Goal: Task Accomplishment & Management: Manage account settings

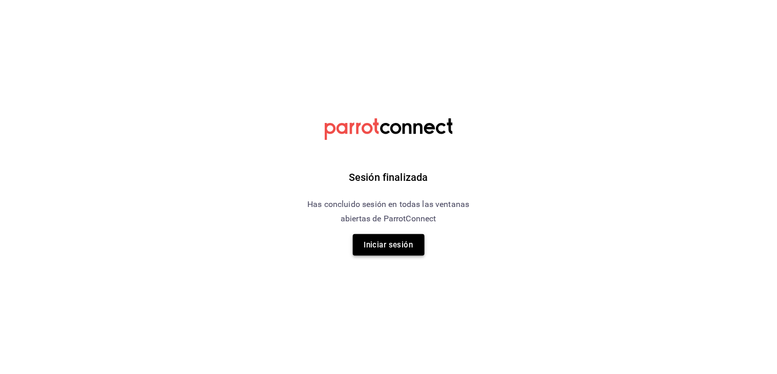
click at [387, 237] on button "Iniciar sesión" at bounding box center [389, 245] width 72 height 22
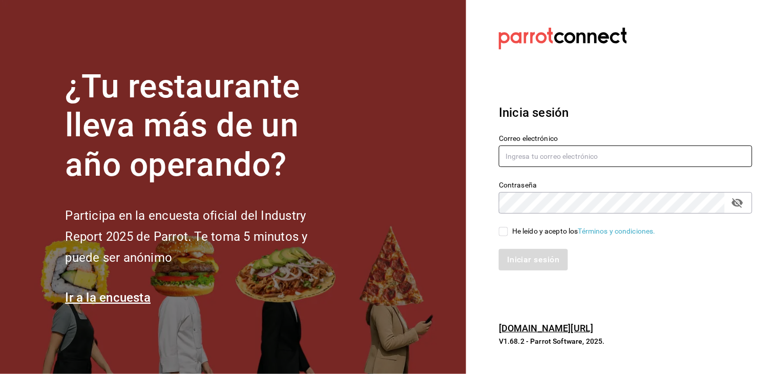
type input "[EMAIL_ADDRESS][DOMAIN_NAME]"
click at [500, 232] on input "He leído y acepto los Términos y condiciones." at bounding box center [503, 231] width 9 height 9
checkbox input "true"
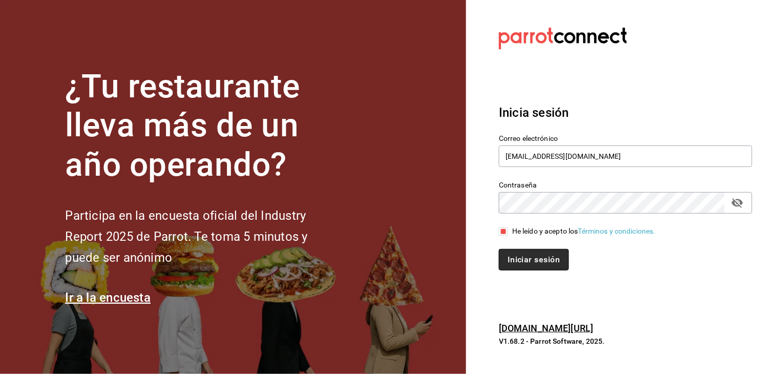
click at [534, 259] on button "Iniciar sesión" at bounding box center [534, 260] width 70 height 22
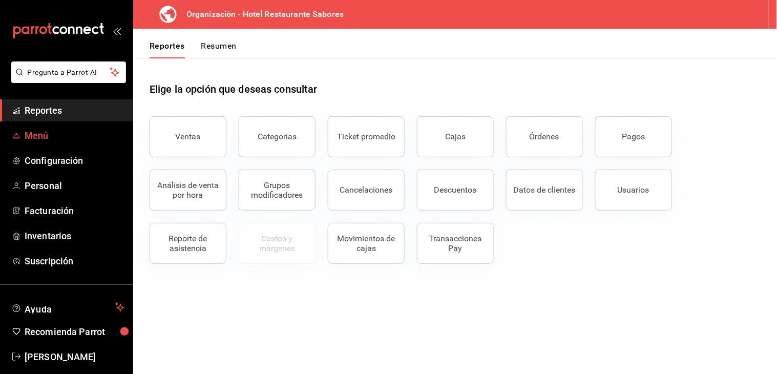
click at [58, 137] on span "Menú" at bounding box center [75, 136] width 100 height 14
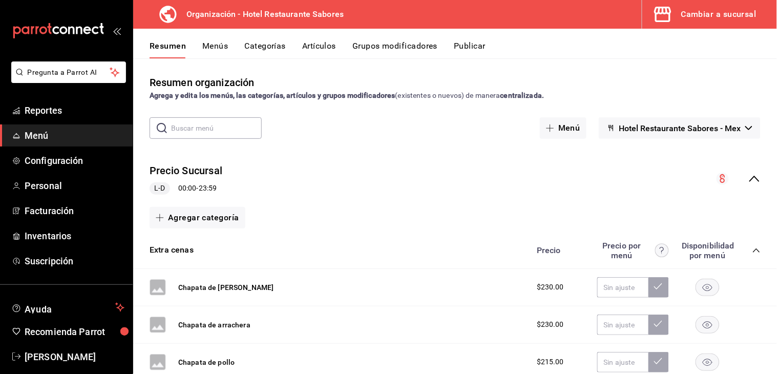
click at [313, 48] on button "Artículos" at bounding box center [319, 49] width 34 height 17
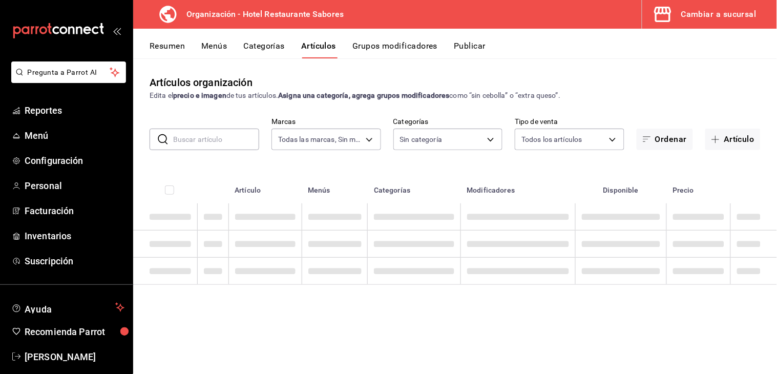
type input "2e6557ac-cab5-4bef-80a7-85307e3b3034"
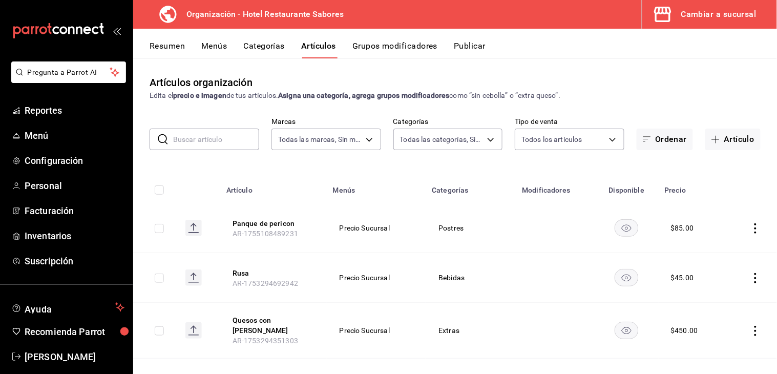
type input "686a777c-2309-4276-b623-308a2a4aa02b,78349f7c-83cd-4500-803b-03284716841b,f25fd…"
click at [708, 147] on button "Artículo" at bounding box center [732, 140] width 55 height 22
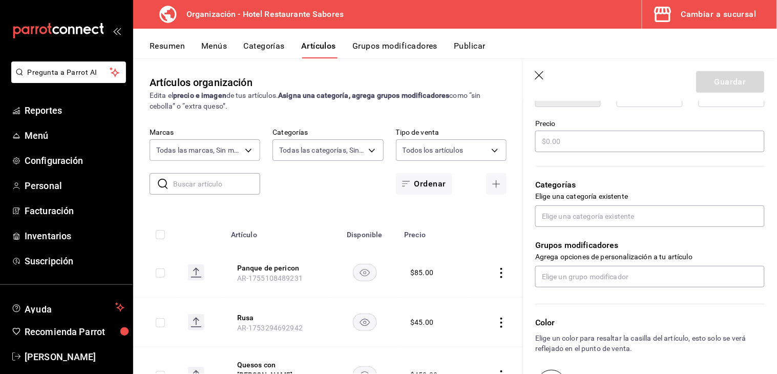
scroll to position [298, 0]
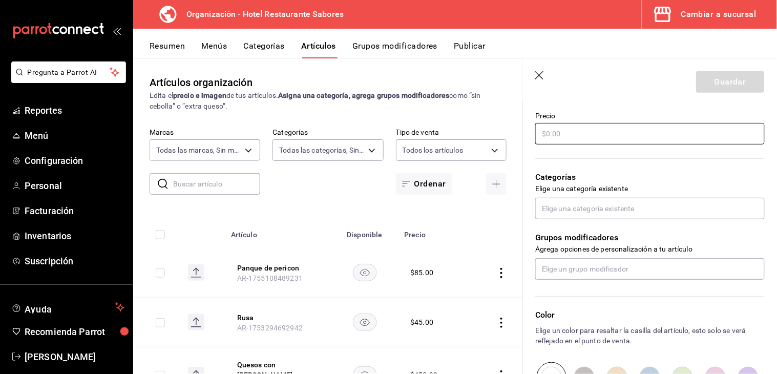
type input "Mostachon de pistache"
click at [596, 138] on input "text" at bounding box center [649, 134] width 229 height 22
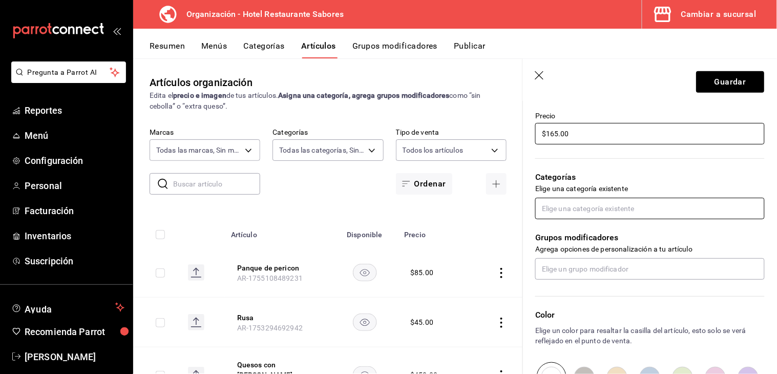
type input "$165.00"
click at [583, 209] on input "text" at bounding box center [649, 209] width 229 height 22
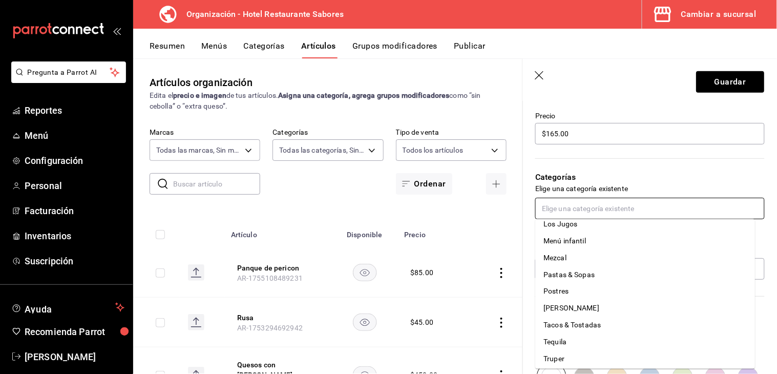
scroll to position [414, 0]
click at [633, 309] on li "Postres" at bounding box center [646, 308] width 220 height 17
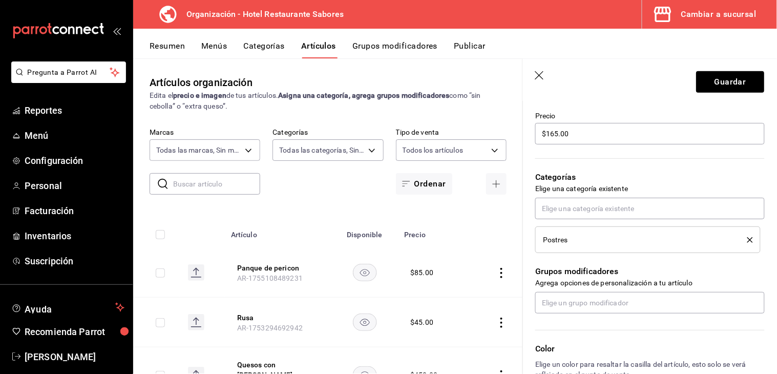
click at [542, 72] on icon "button" at bounding box center [540, 76] width 10 height 10
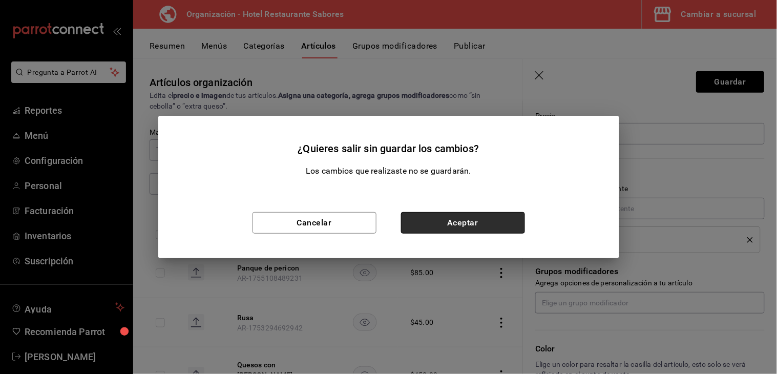
click at [429, 229] on button "Aceptar" at bounding box center [463, 223] width 124 height 22
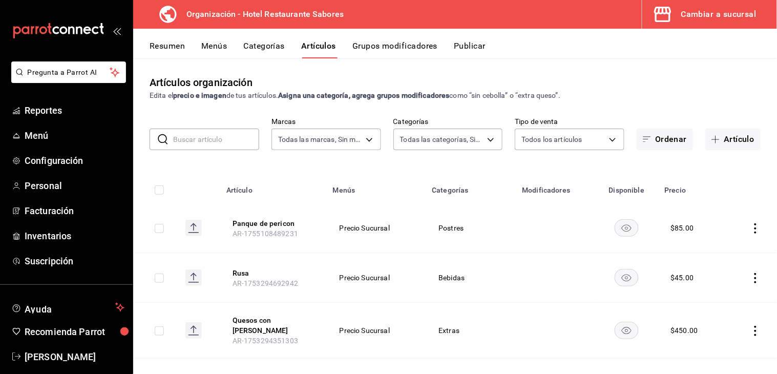
click at [724, 19] on div "Cambiar a sucursal" at bounding box center [718, 14] width 75 height 14
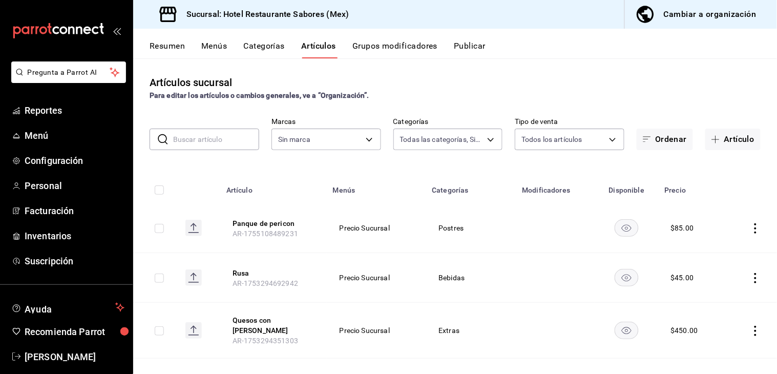
type input "686a777c-2309-4276-b623-308a2a4aa02b,78349f7c-83cd-4500-803b-03284716841b,f25fd…"
type input "2e6557ac-cab5-4bef-80a7-85307e3b3034"
click at [724, 19] on div "Cambiar a organización" at bounding box center [710, 14] width 93 height 14
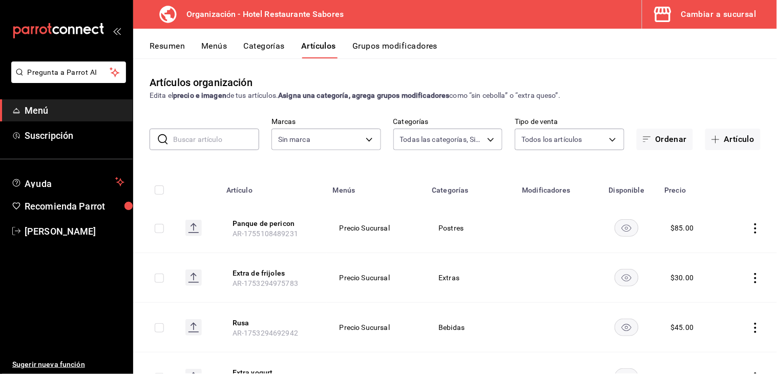
type input "eff53303-0f94-4035-b1d5-ed789324f30f,ad720c30-f9b9-443b-ada1-476edbd4af1a,42a01…"
type input "f4040dc8-71b7-4591-8cb8-e90457066f04"
click at [721, 142] on button "Artículo" at bounding box center [732, 140] width 55 height 22
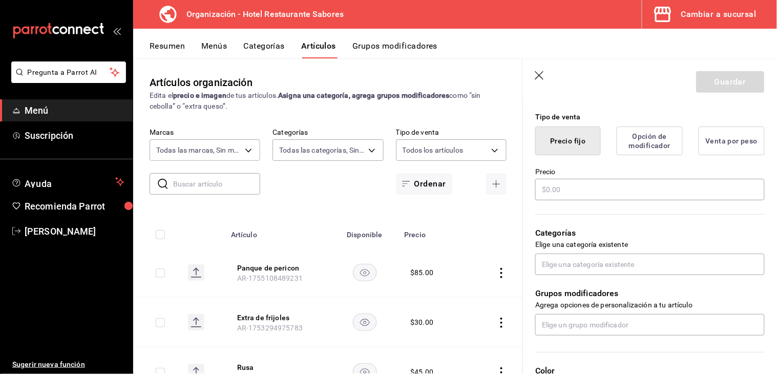
scroll to position [250, 0]
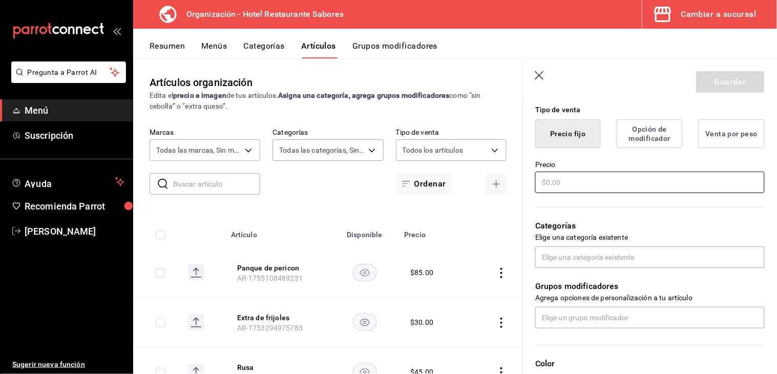
type input "Mostachon de pistache"
click at [628, 187] on input "text" at bounding box center [649, 183] width 229 height 22
type input "$165.00"
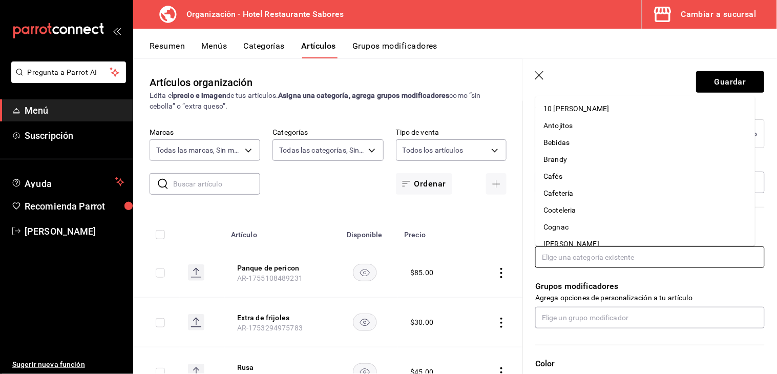
click at [592, 253] on input "text" at bounding box center [649, 257] width 229 height 22
type input "p"
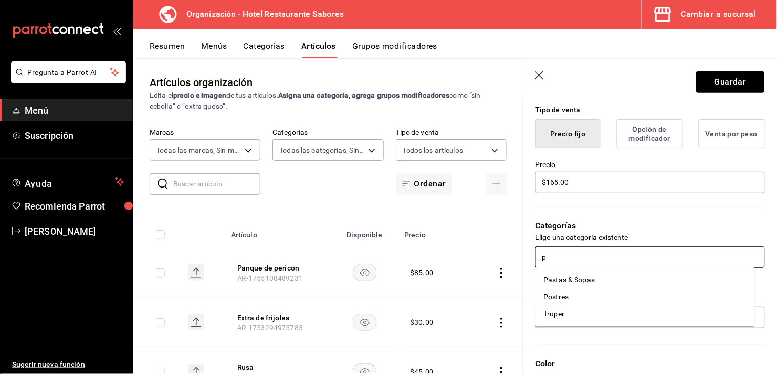
click at [569, 290] on li "Postres" at bounding box center [646, 296] width 220 height 17
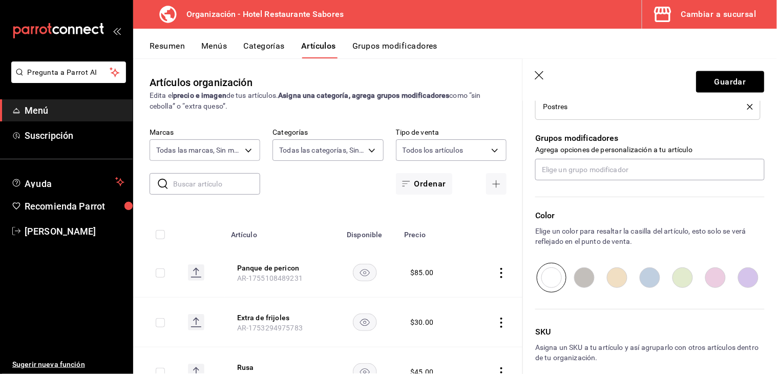
scroll to position [432, 0]
click at [711, 85] on button "Guardar" at bounding box center [730, 82] width 68 height 22
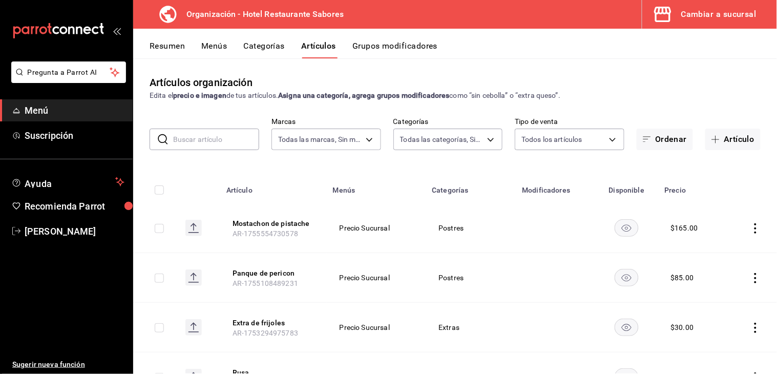
click at [203, 48] on button "Menús" at bounding box center [214, 49] width 26 height 17
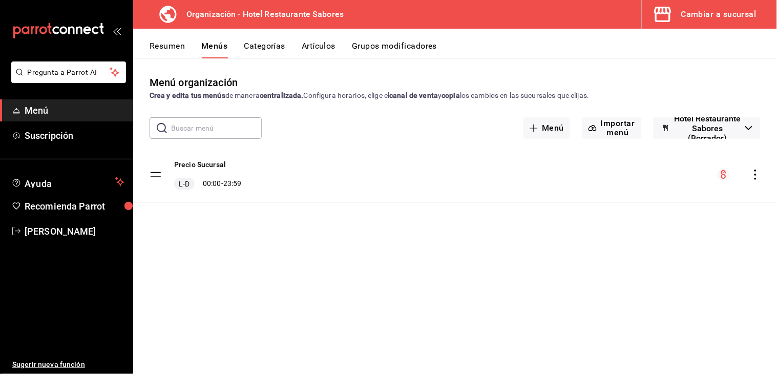
click at [752, 177] on icon "actions" at bounding box center [755, 174] width 10 height 10
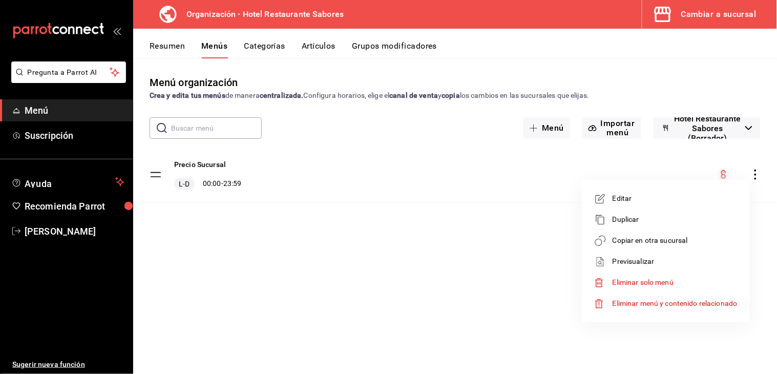
click at [638, 242] on span "Copiar en otra sucursal" at bounding box center [674, 240] width 125 height 11
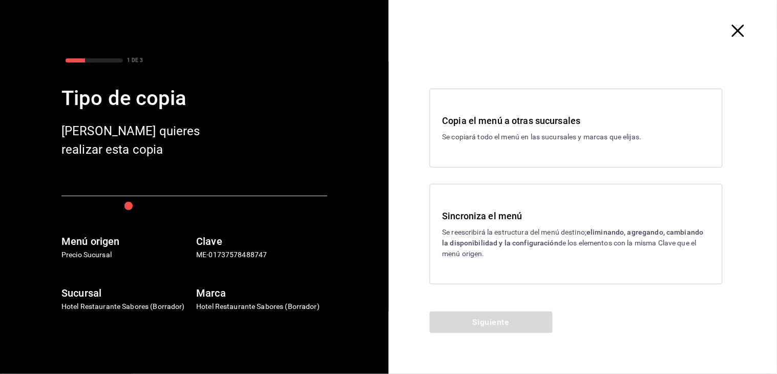
click at [500, 243] on strong "eliminando, agregando, cambiando la disponibilidad y la configuración" at bounding box center [572, 237] width 261 height 19
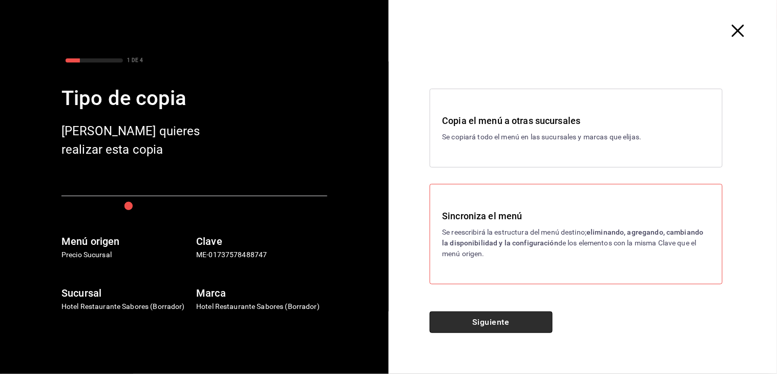
click at [472, 315] on button "Siguiente" at bounding box center [491, 322] width 123 height 22
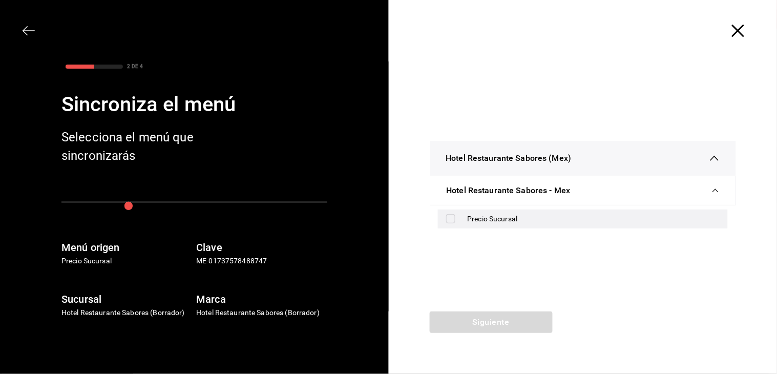
click at [451, 214] on input "checkbox" at bounding box center [450, 218] width 9 height 9
checkbox input "true"
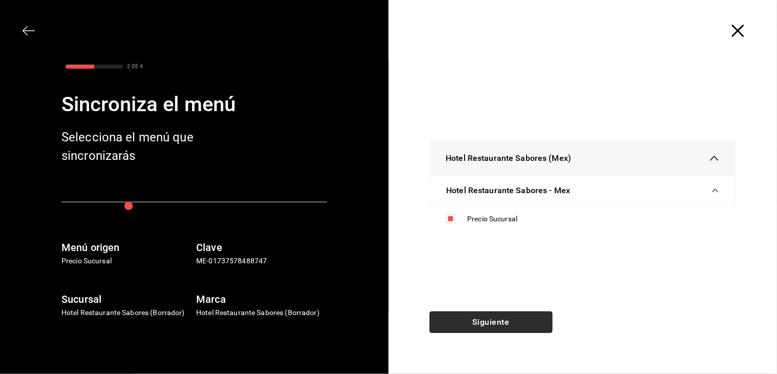
click at [469, 312] on button "Siguiente" at bounding box center [491, 322] width 123 height 22
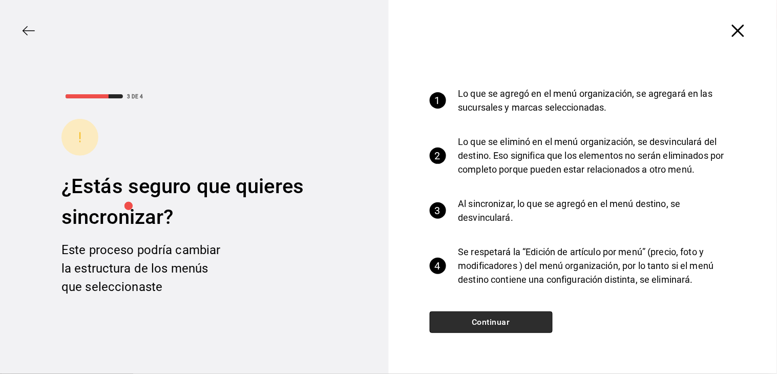
click at [475, 322] on button "Continuar" at bounding box center [491, 322] width 123 height 22
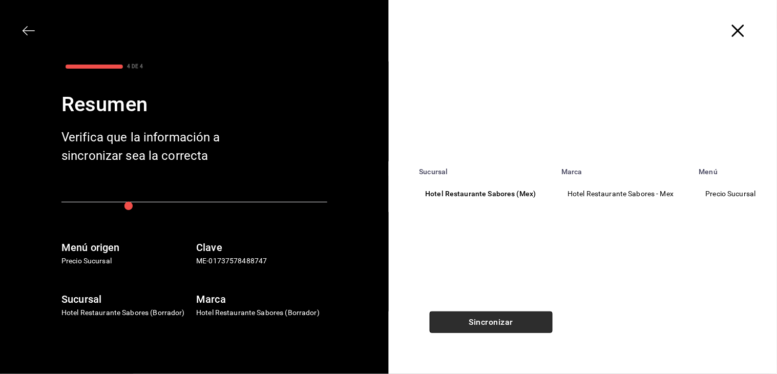
click at [475, 322] on button "Sincronizar" at bounding box center [491, 322] width 123 height 22
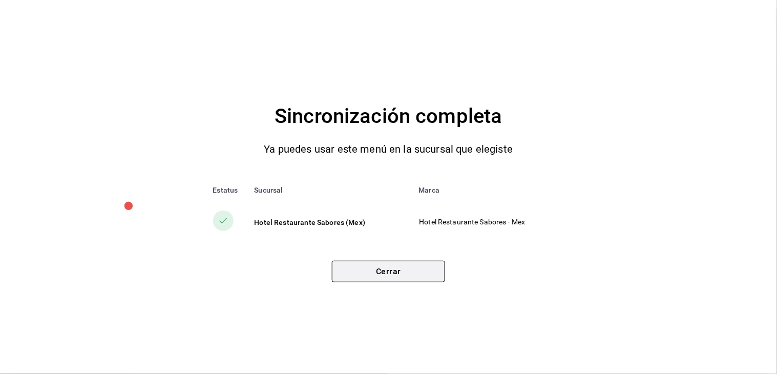
click at [407, 277] on button "Cerrar" at bounding box center [388, 272] width 113 height 22
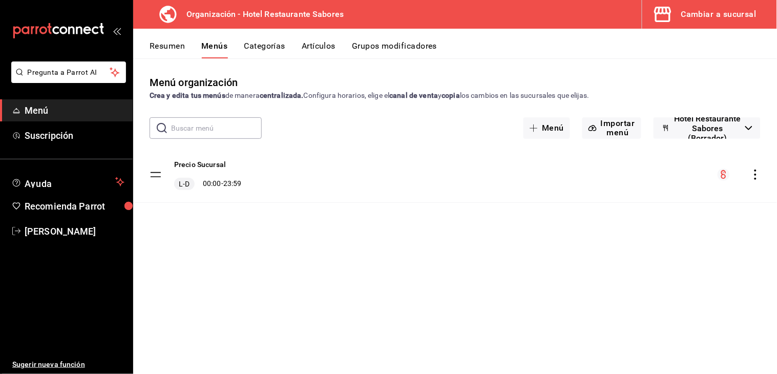
click at [698, 19] on div "Cambiar a sucursal" at bounding box center [718, 14] width 75 height 14
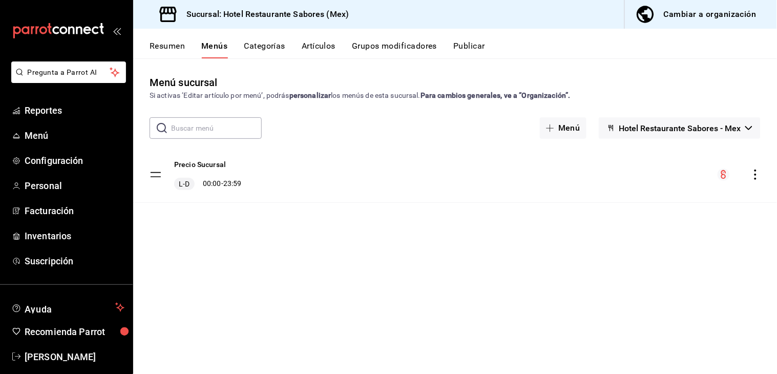
click at [329, 48] on button "Artículos" at bounding box center [319, 49] width 34 height 17
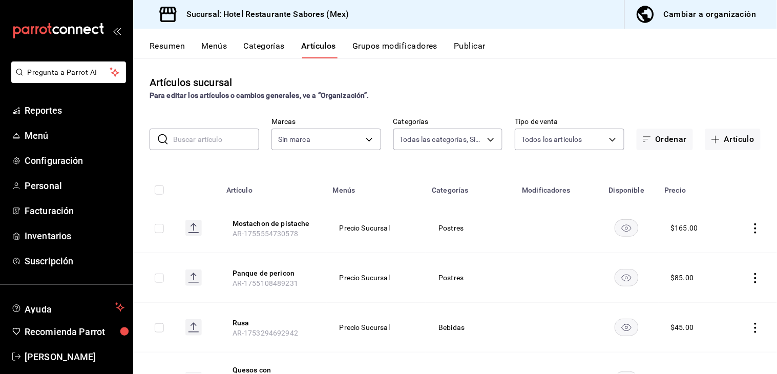
type input "686a777c-2309-4276-b623-308a2a4aa02b,78349f7c-83cd-4500-803b-03284716841b,f25fd…"
type input "2e6557ac-cab5-4bef-80a7-85307e3b3034"
click at [750, 228] on icon "actions" at bounding box center [755, 228] width 10 height 10
click at [715, 259] on li "Editar" at bounding box center [705, 251] width 61 height 21
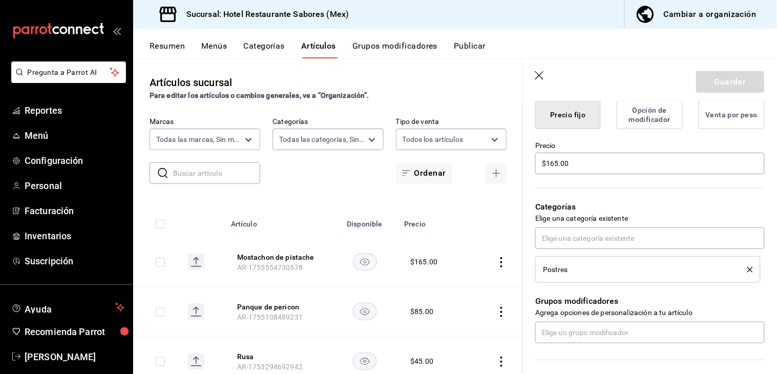
scroll to position [272, 0]
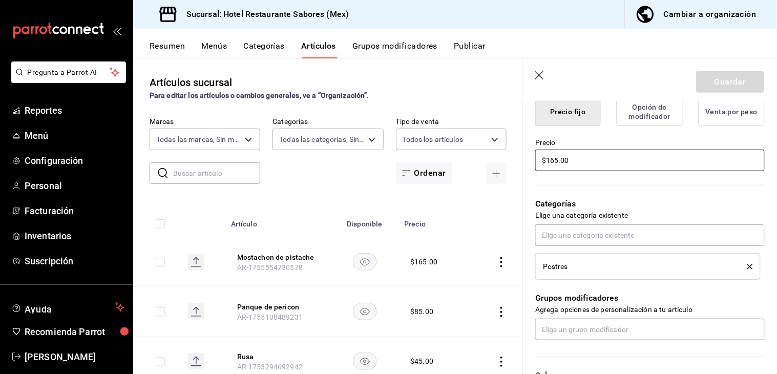
click at [555, 160] on input "$165.00" at bounding box center [649, 160] width 229 height 22
type input "$155.00"
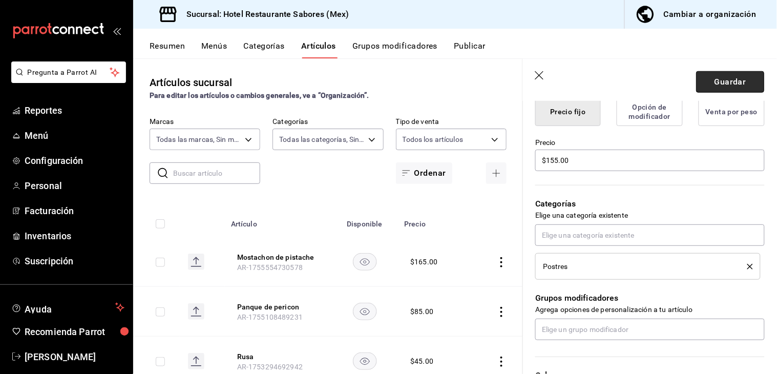
click at [725, 79] on button "Guardar" at bounding box center [730, 82] width 68 height 22
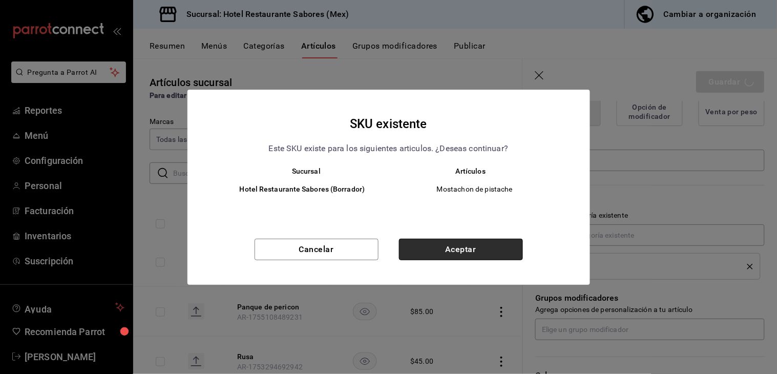
click at [426, 254] on button "Aceptar" at bounding box center [461, 250] width 124 height 22
